Goal: Transaction & Acquisition: Book appointment/travel/reservation

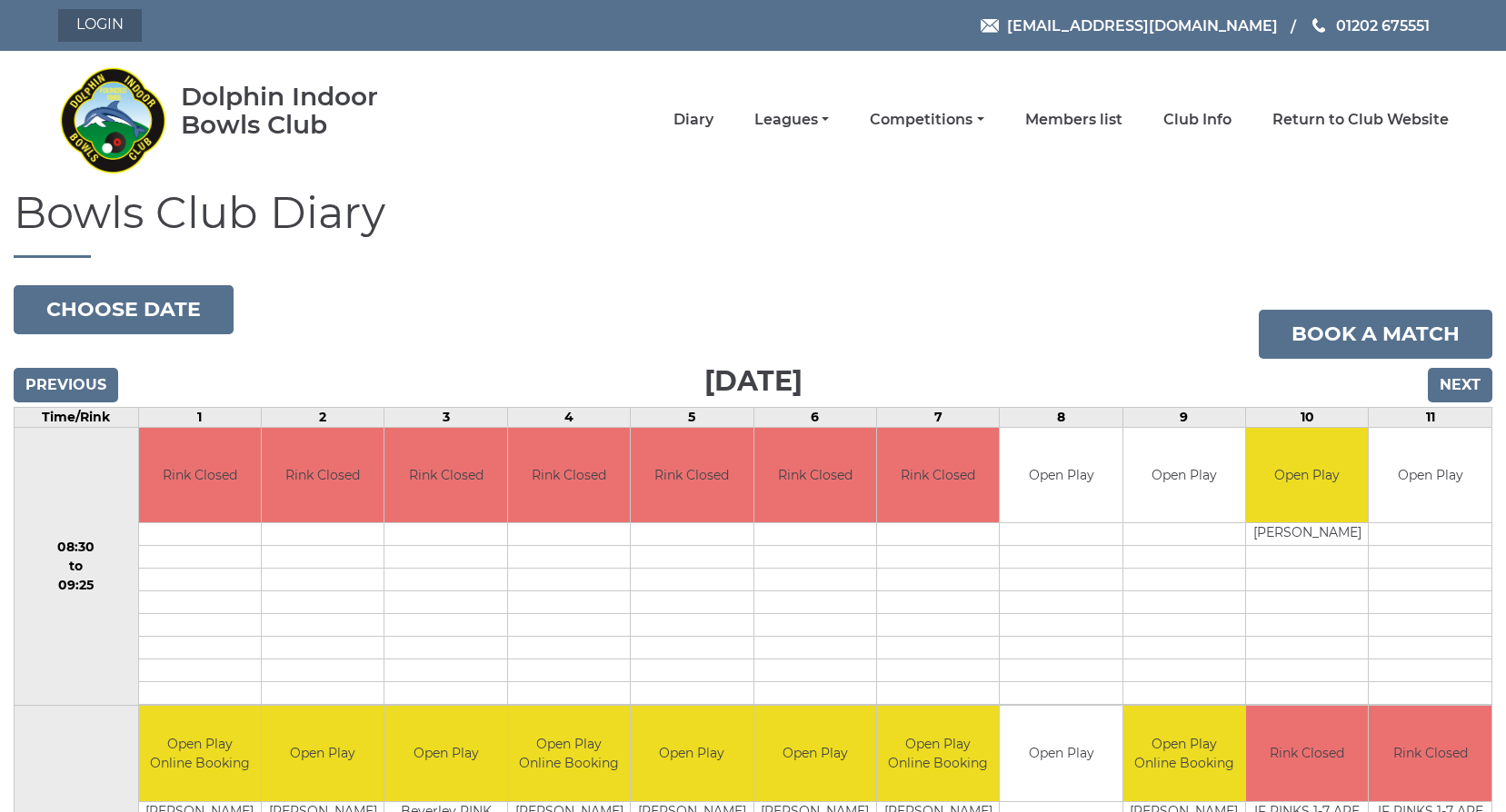
click at [77, 24] on link "Login" at bounding box center [100, 25] width 84 height 33
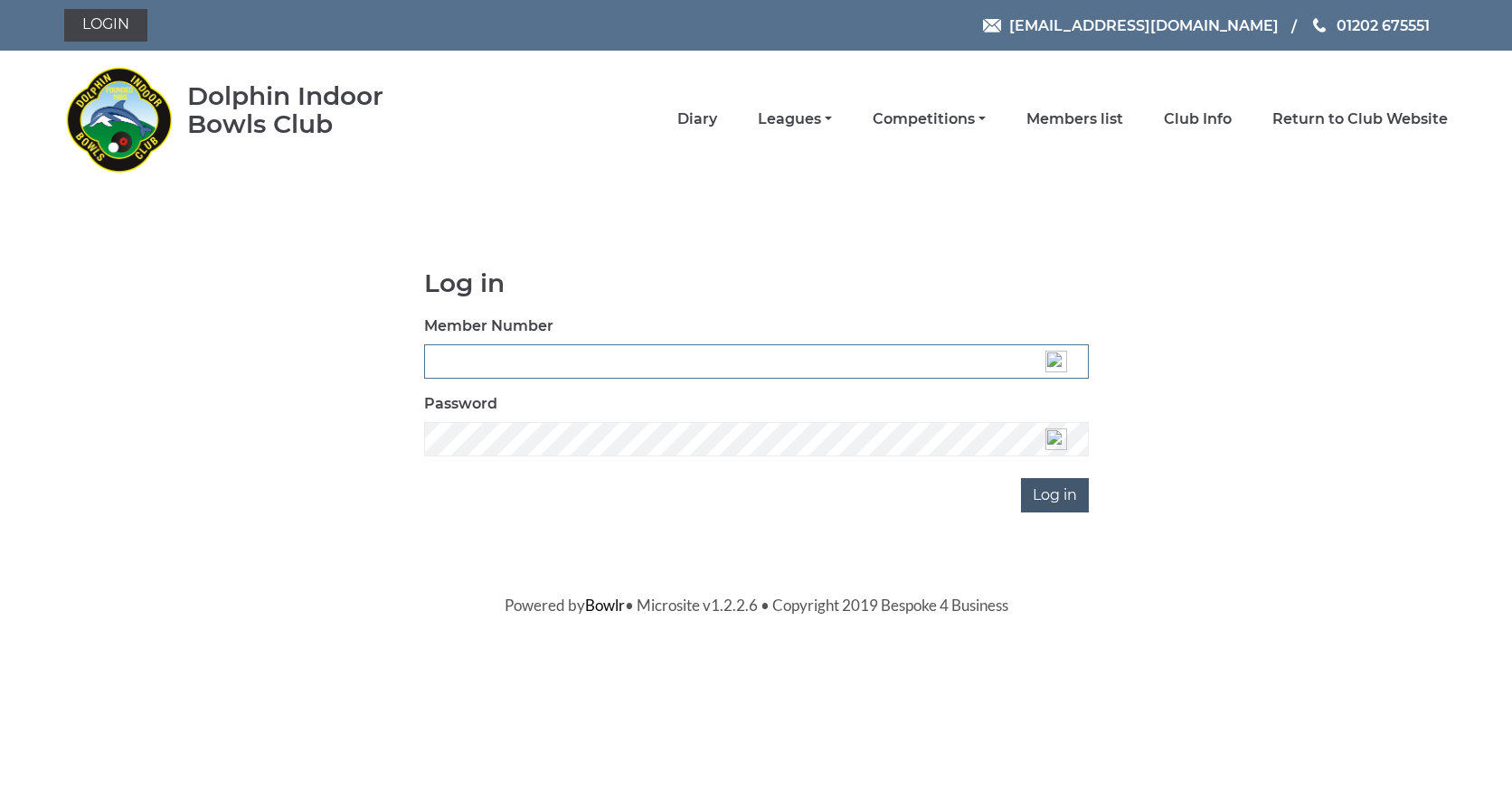
type input "3537"
click at [1049, 505] on input "Log in" at bounding box center [1055, 495] width 68 height 34
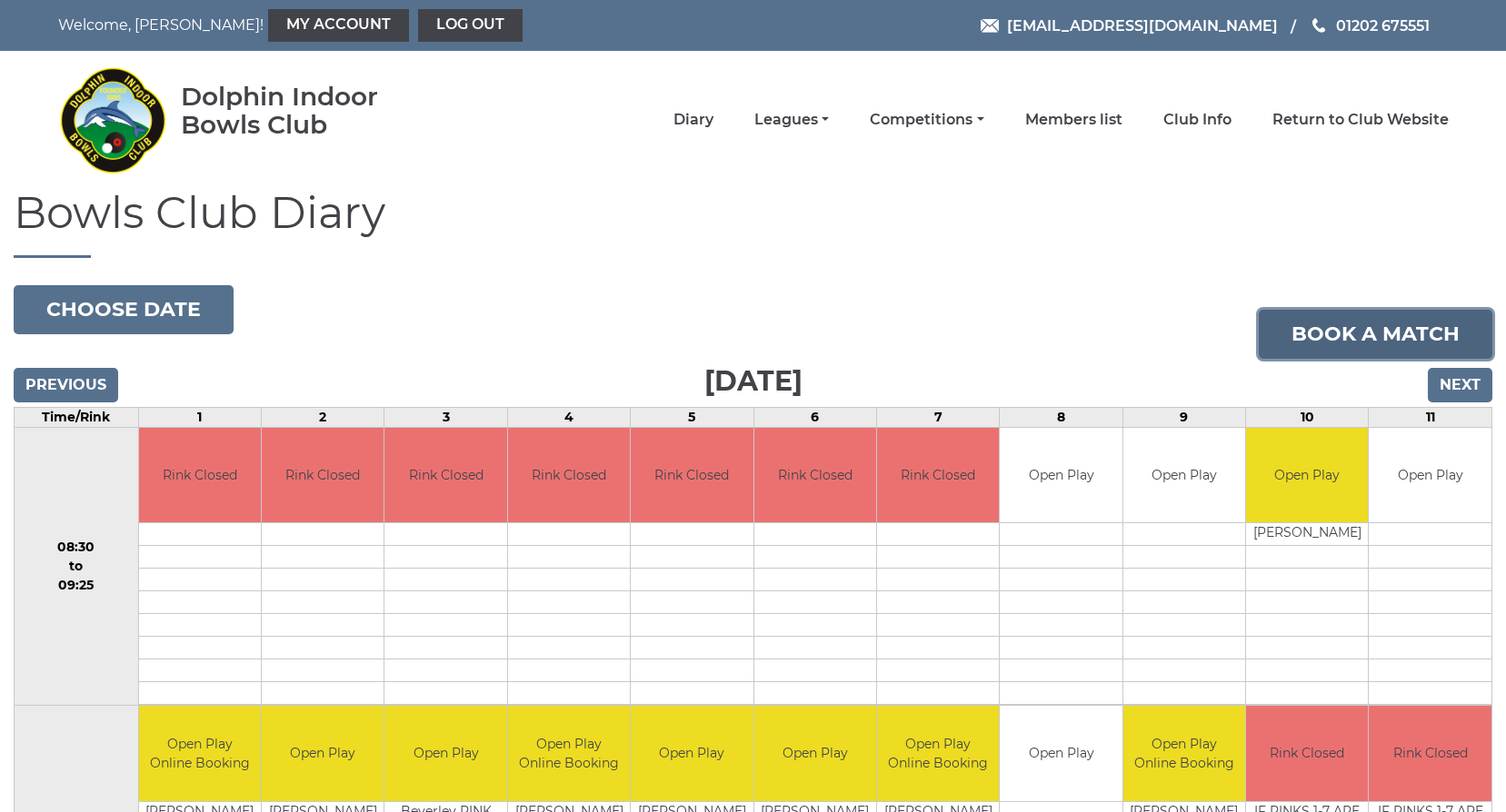
click at [1339, 338] on link "Book a match" at bounding box center [1375, 334] width 234 height 49
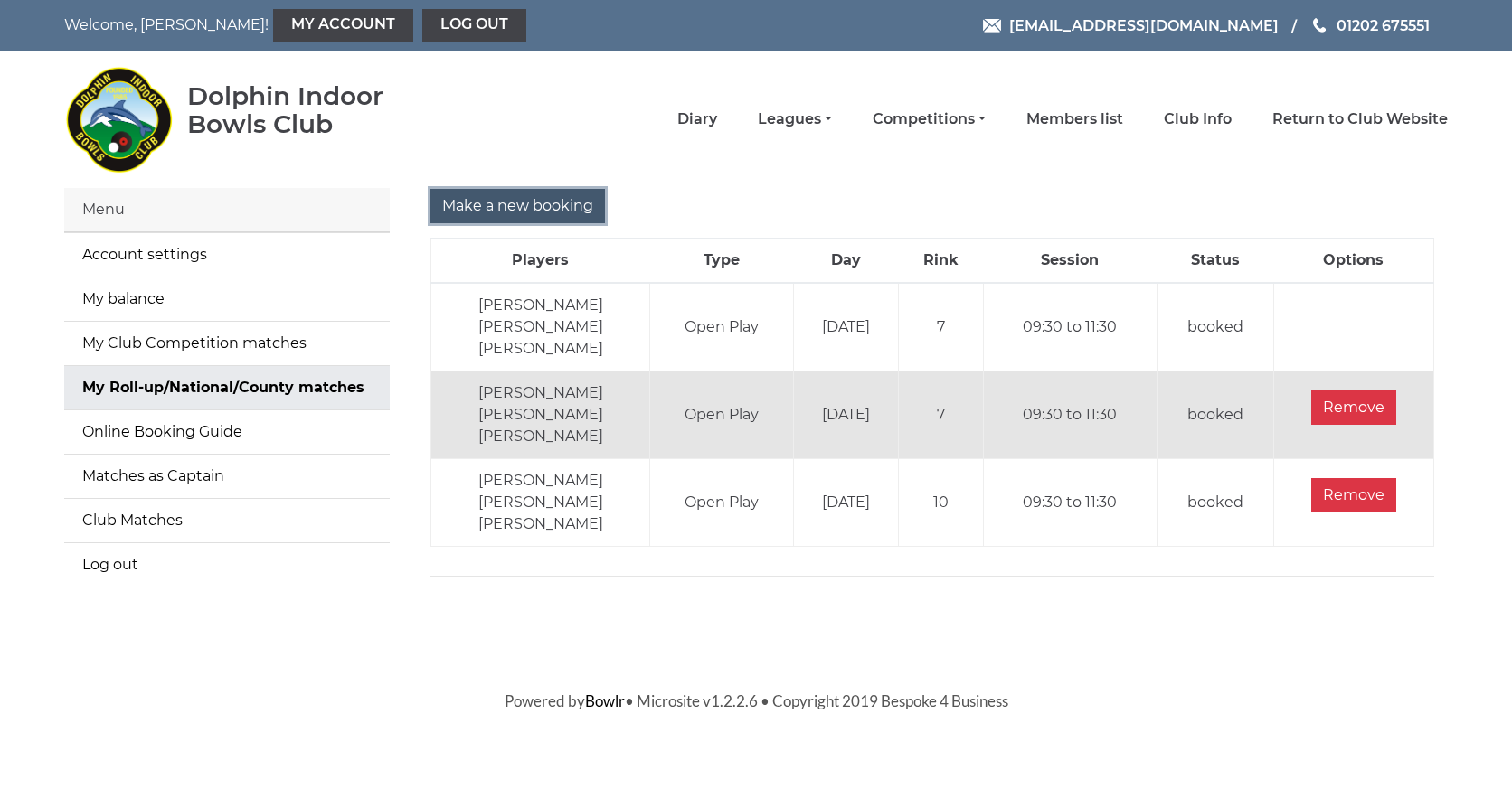
click at [520, 204] on input "Make a new booking" at bounding box center [518, 205] width 174 height 34
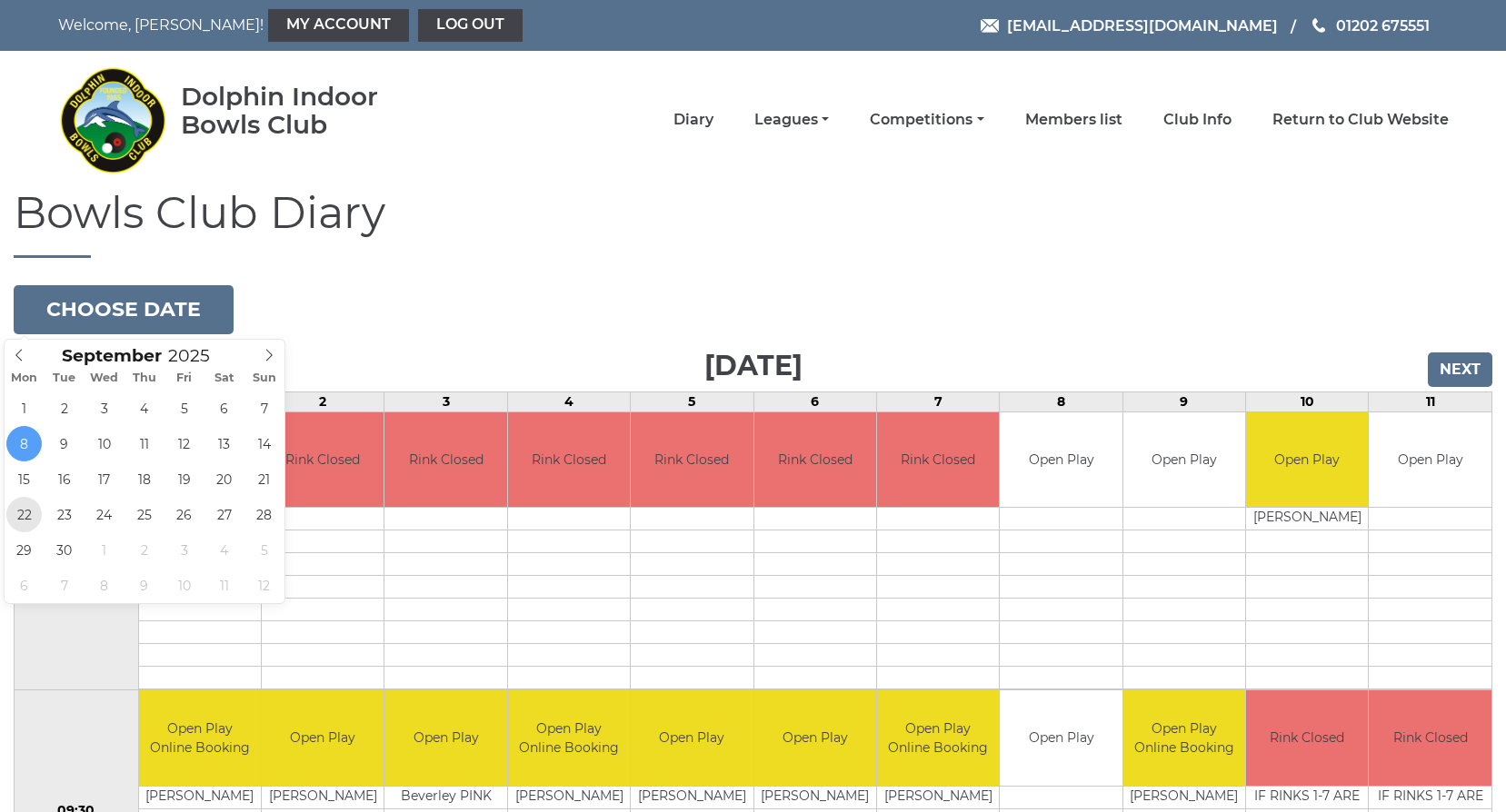
type input "[DATE]"
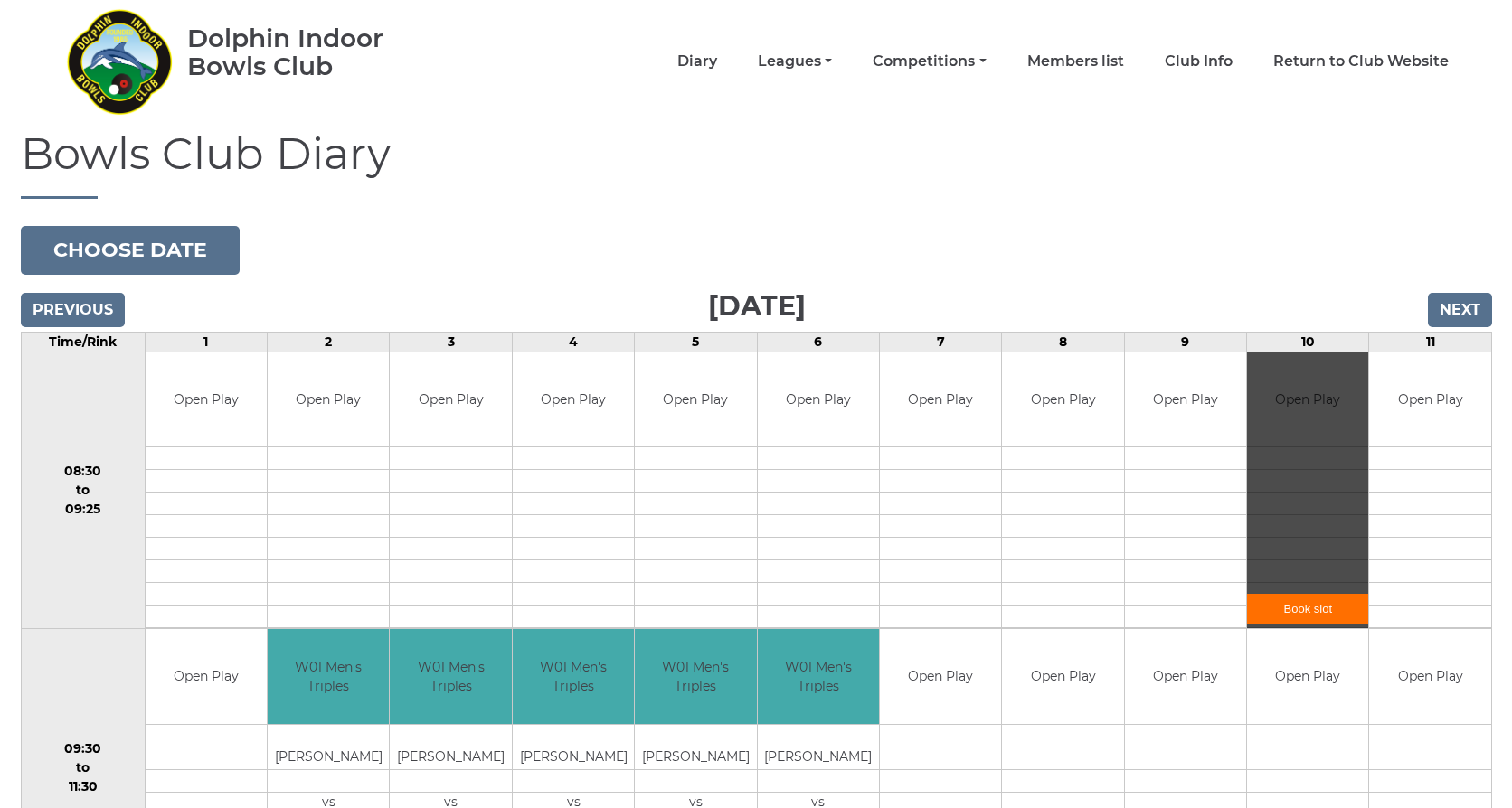
scroll to position [181, 0]
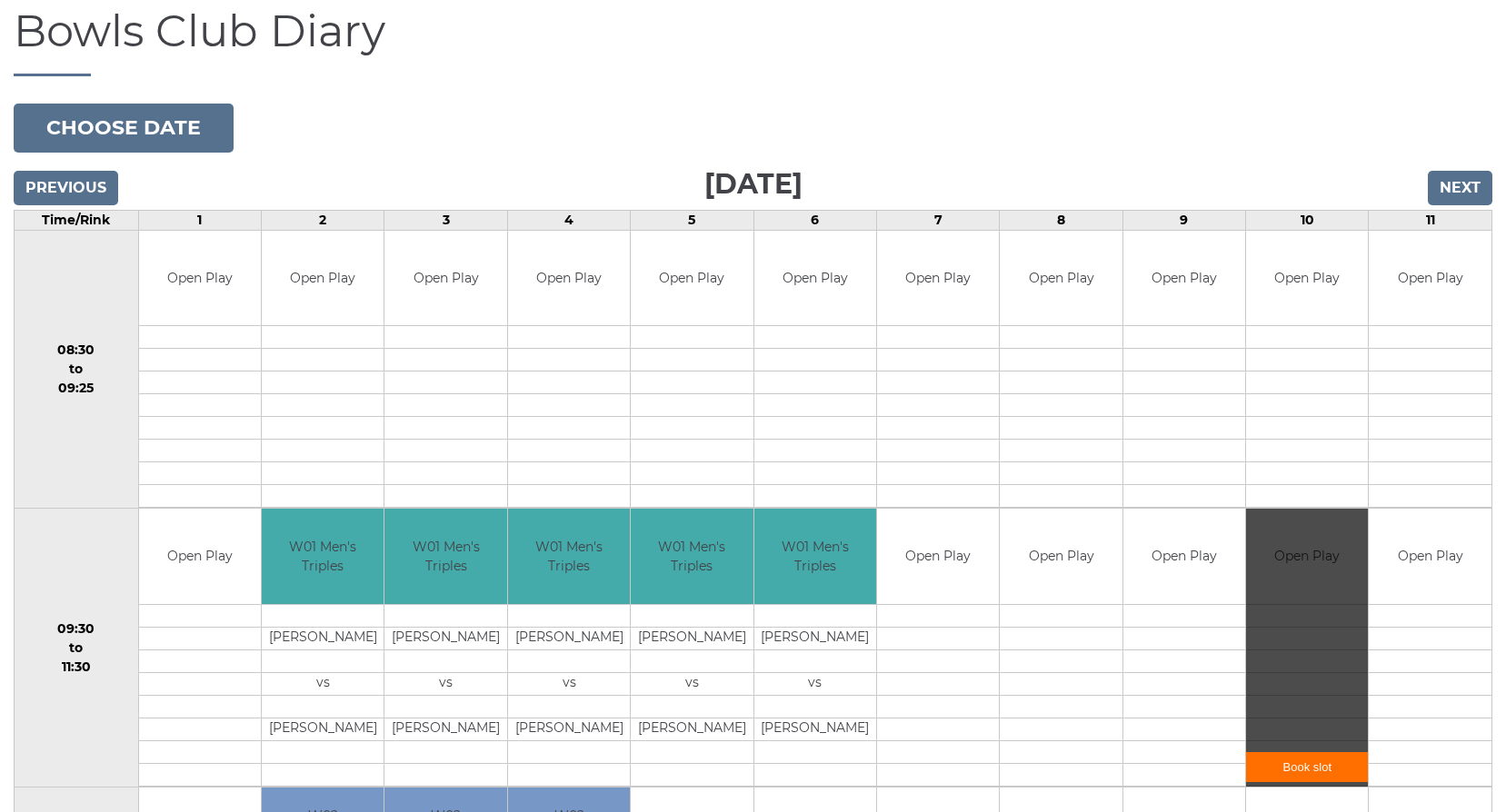
click at [1306, 635] on div "Book slot" at bounding box center [1306, 646] width 122 height 277
click at [1311, 762] on link "Book slot" at bounding box center [1306, 767] width 122 height 30
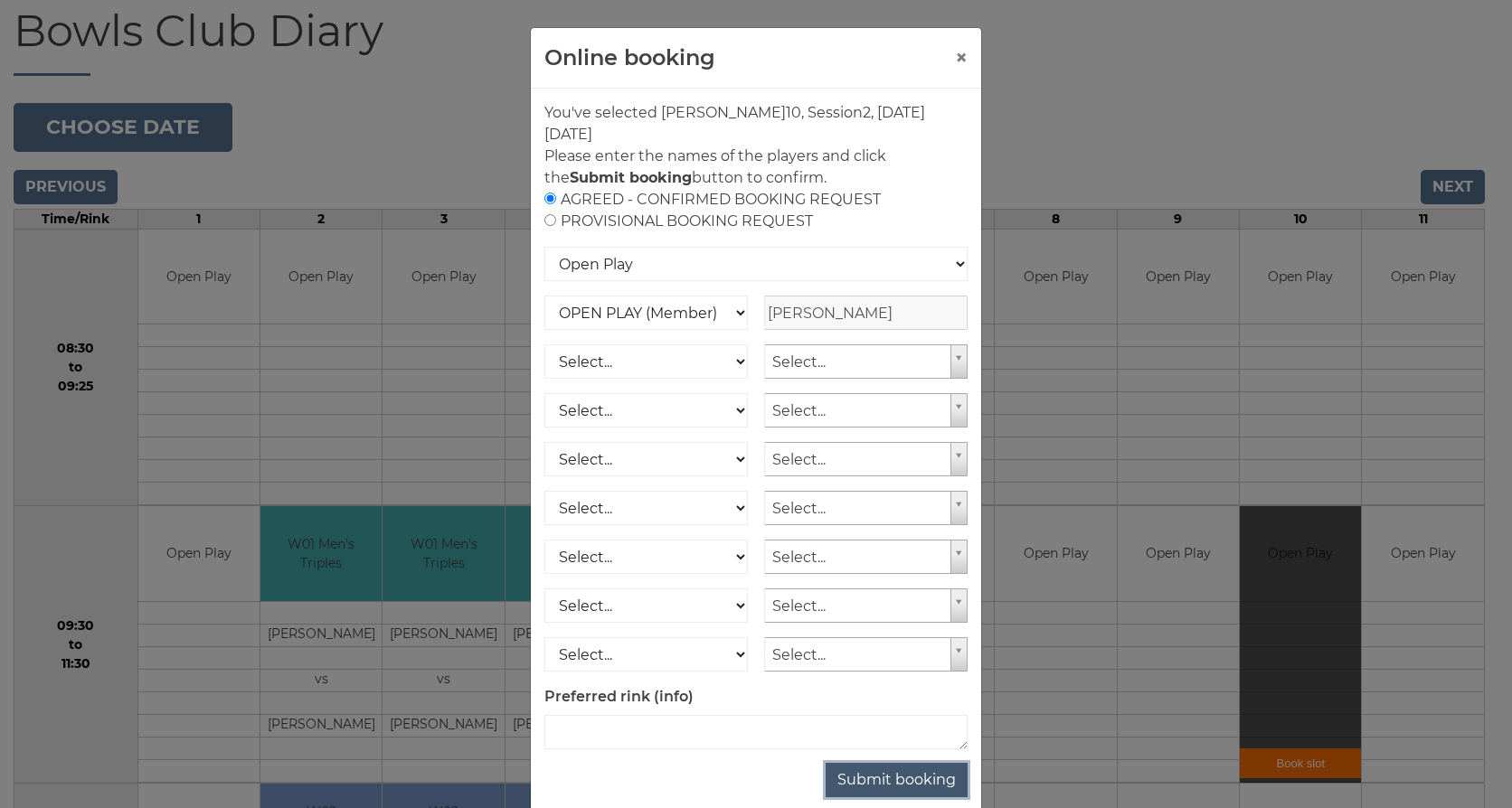
click at [919, 780] on button "Submit booking" at bounding box center [897, 779] width 142 height 34
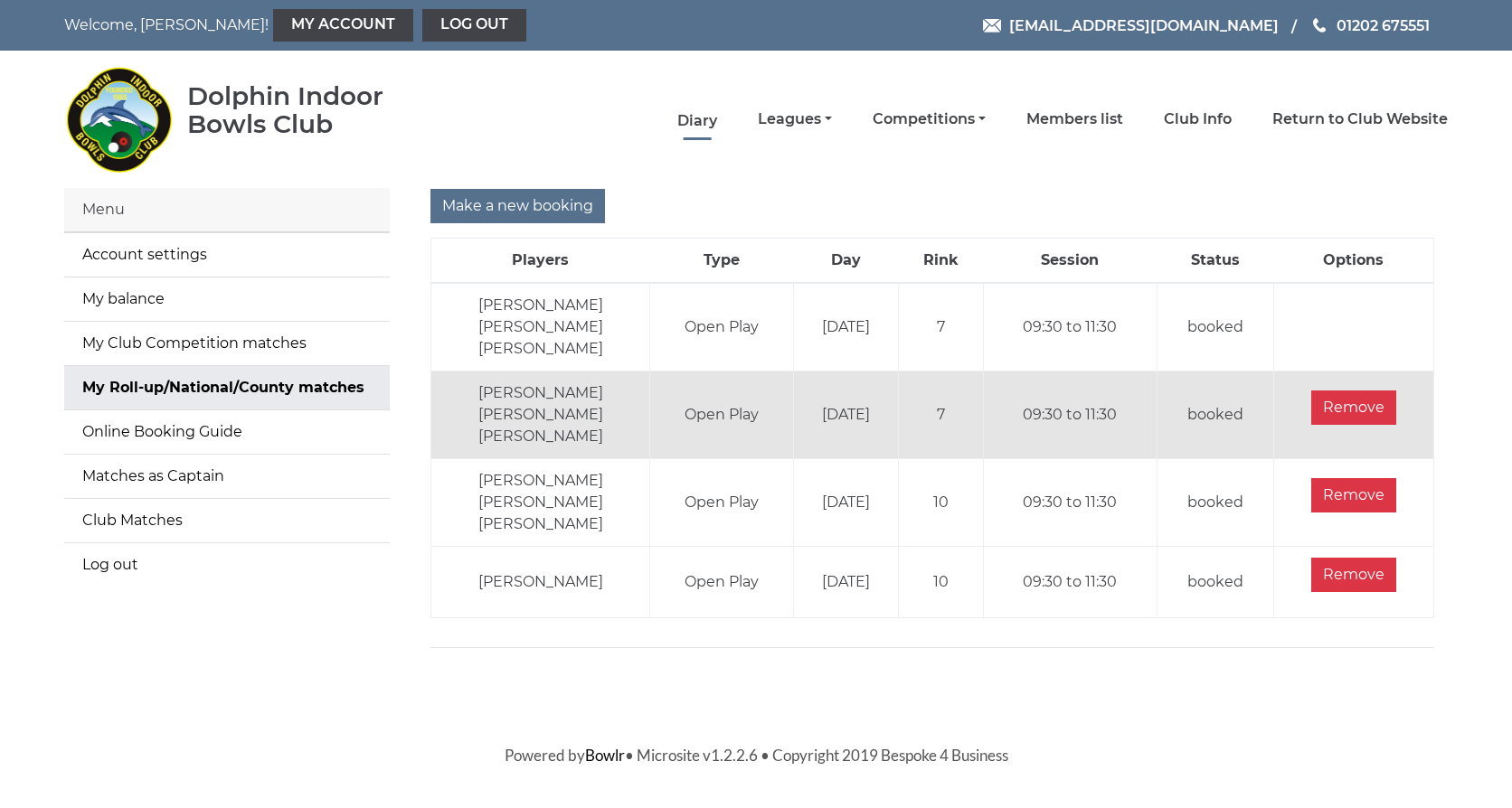
click at [697, 118] on link "Diary" at bounding box center [697, 121] width 40 height 20
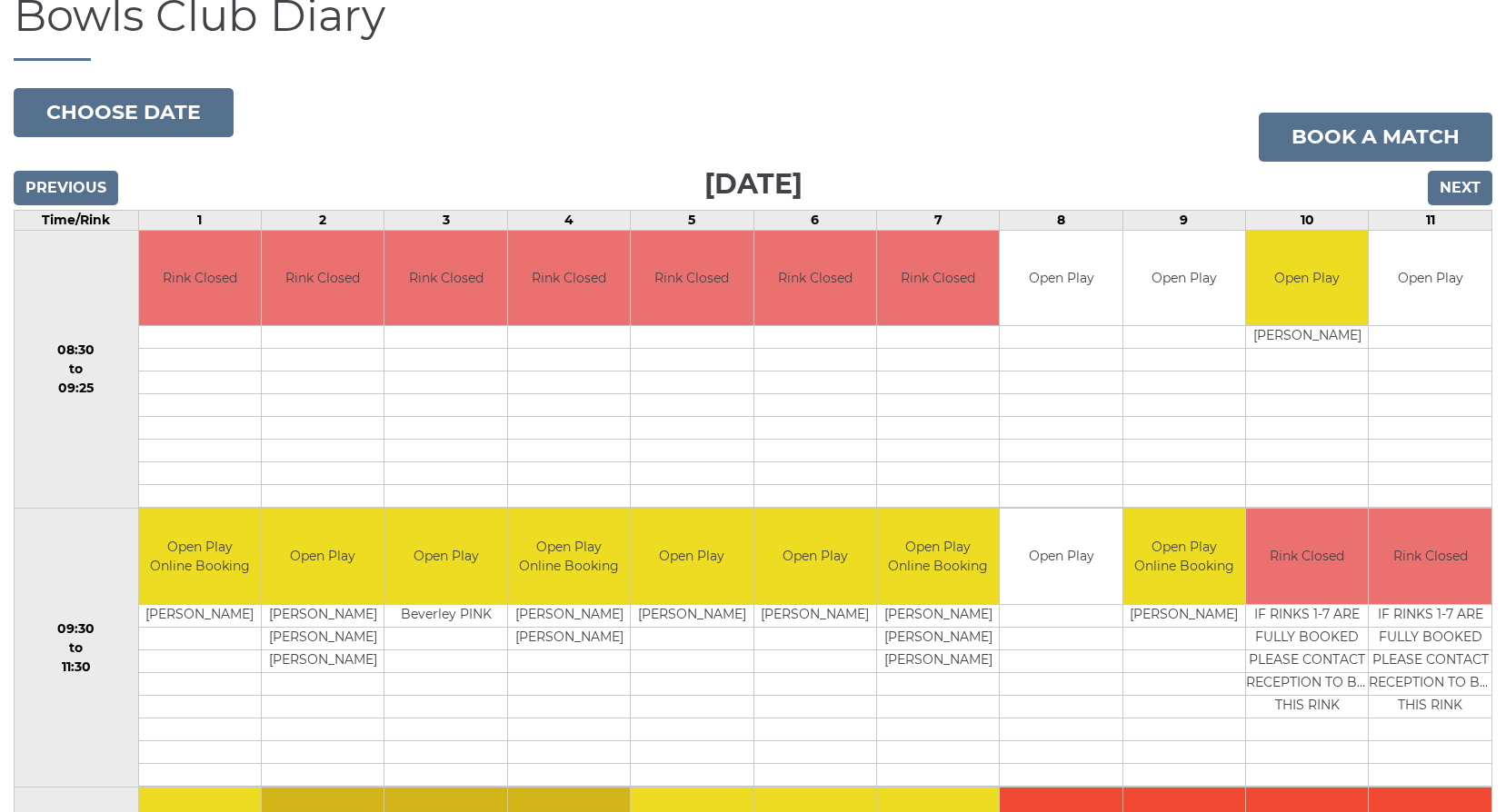
scroll to position [273, 0]
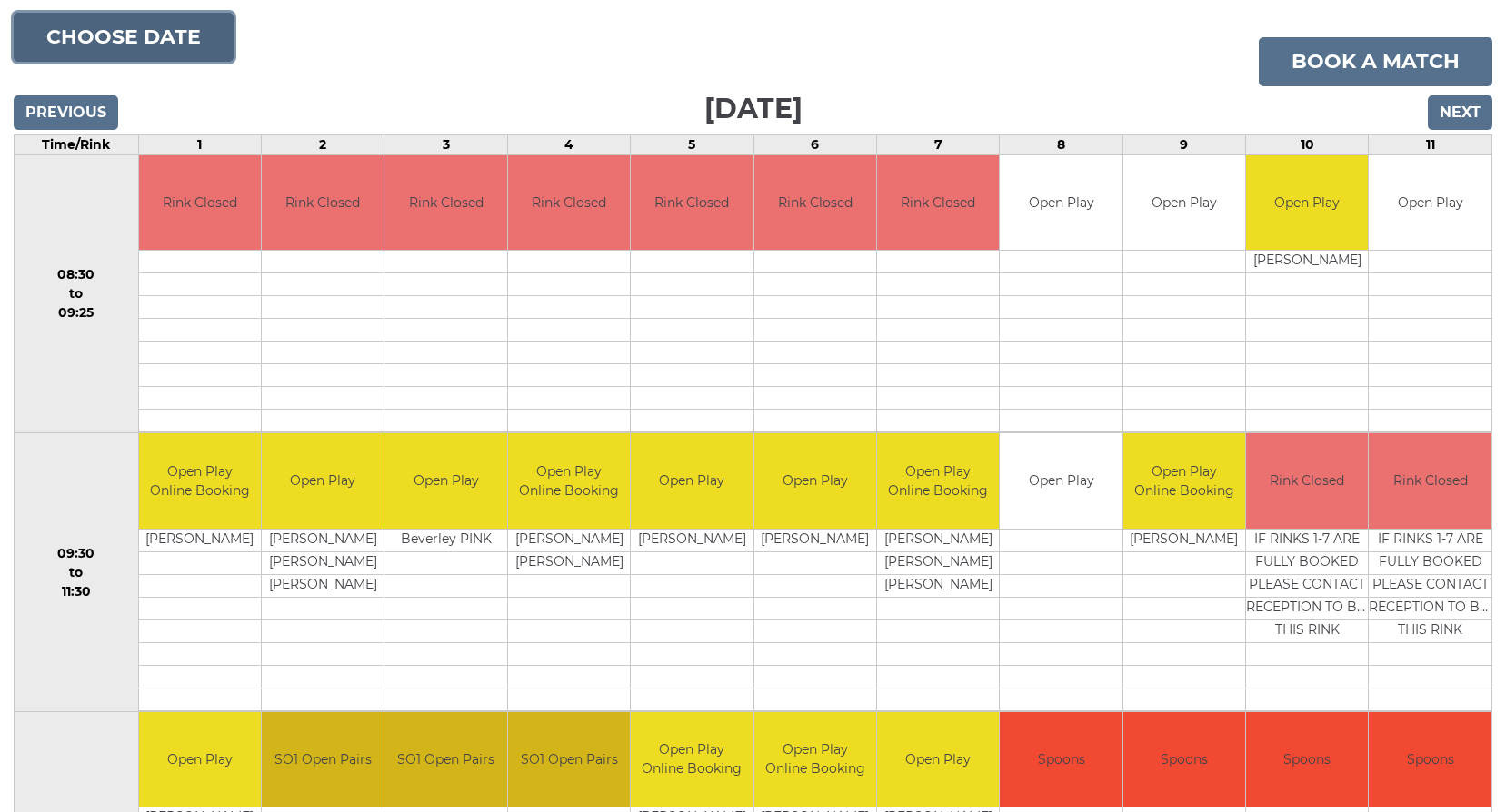
click at [157, 39] on button "Choose date" at bounding box center [124, 37] width 220 height 49
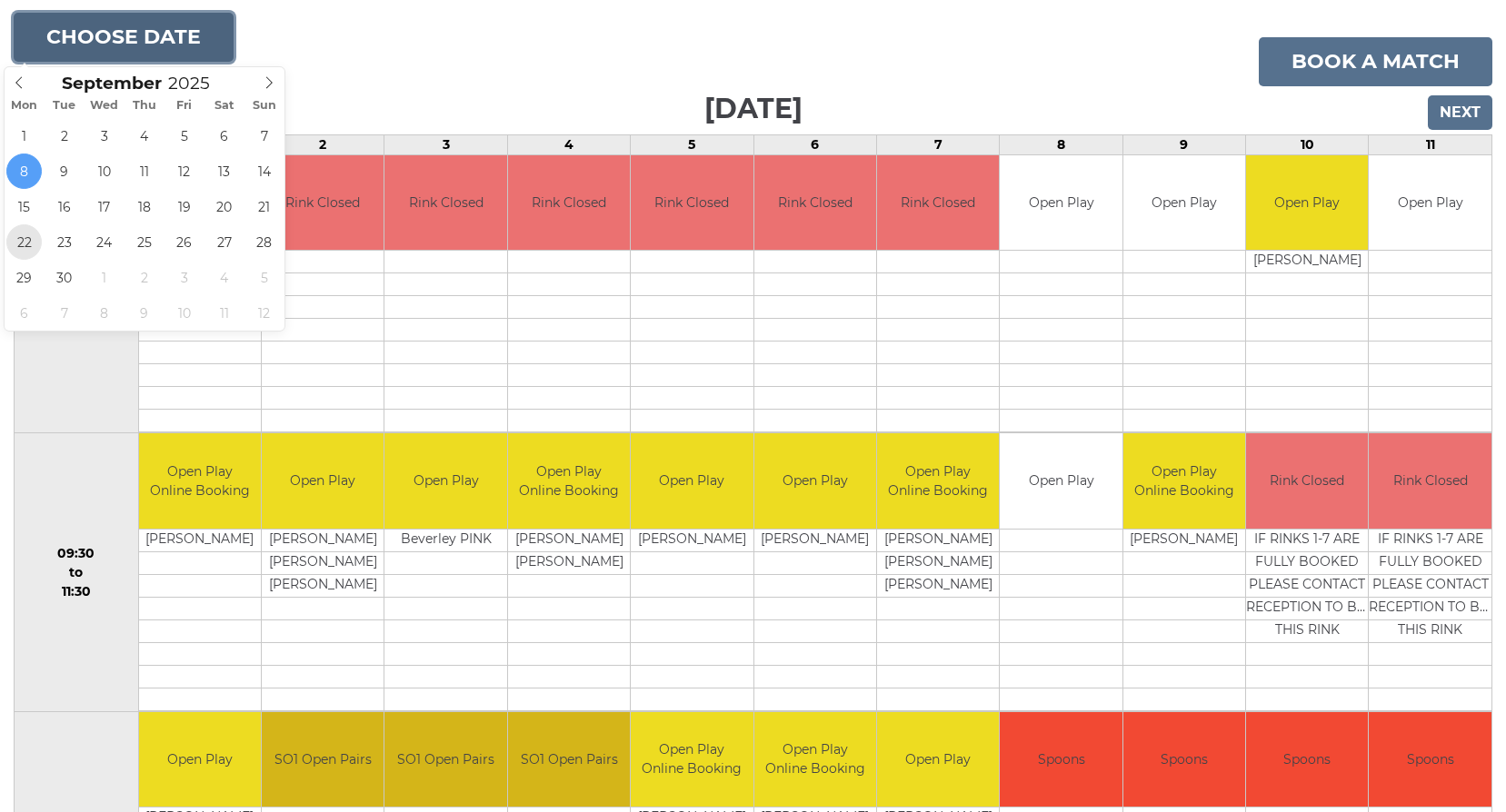
type input "2025-09-22"
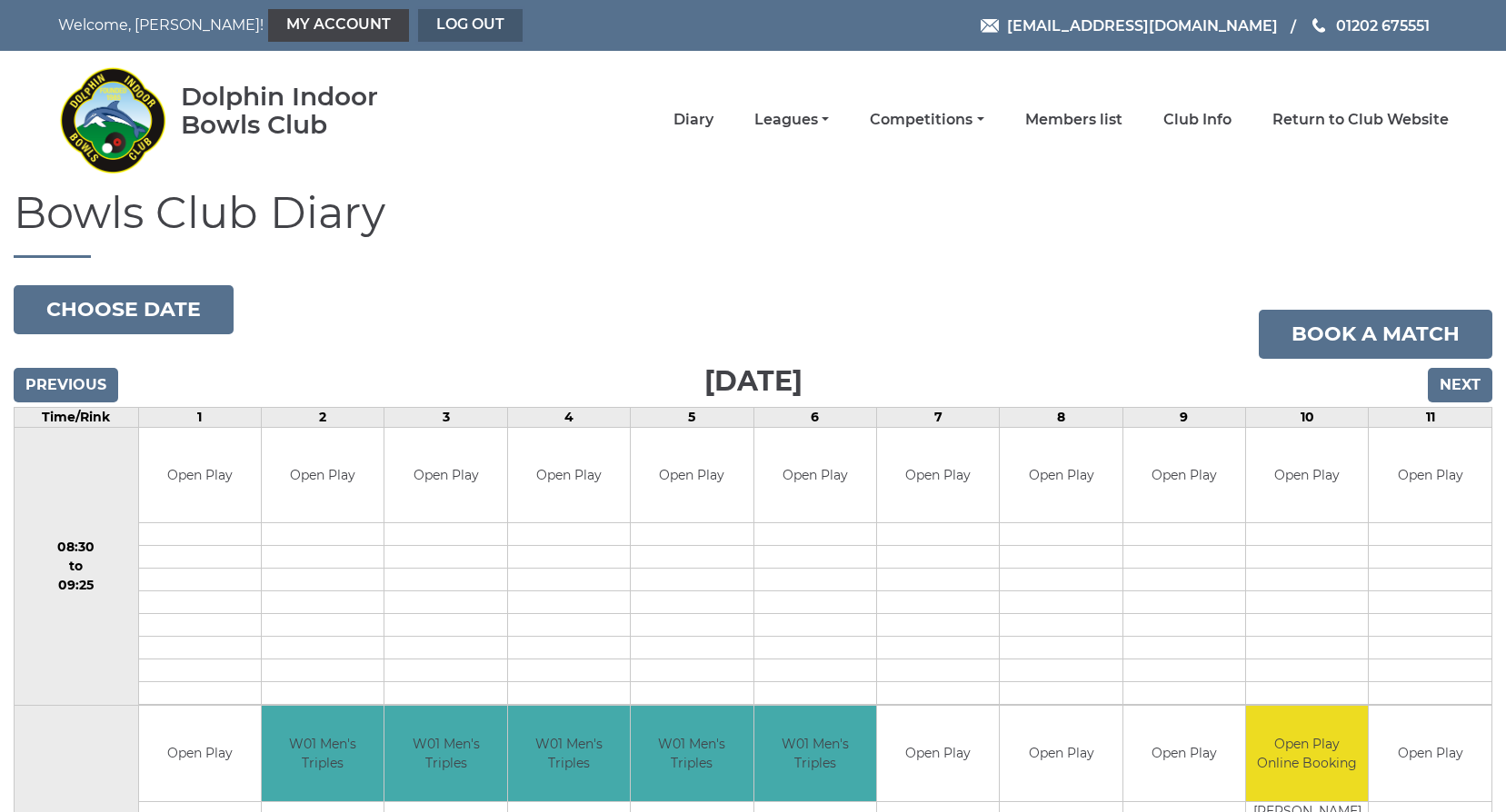
click at [418, 16] on link "Log out" at bounding box center [470, 25] width 104 height 33
